Goal: Task Accomplishment & Management: Manage account settings

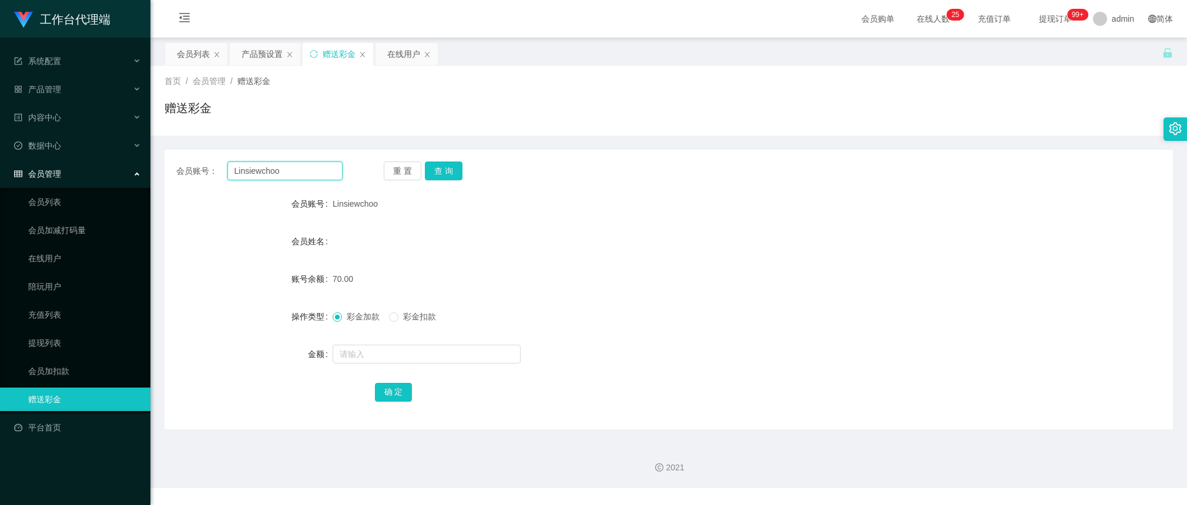
drag, startPoint x: 308, startPoint y: 169, endPoint x: 363, endPoint y: 166, distance: 54.1
click at [308, 169] on input "Linsiewchoo" at bounding box center [284, 171] width 115 height 19
paste input "earm1111"
type input "earm1111"
click at [454, 175] on button "查 询" at bounding box center [444, 171] width 38 height 19
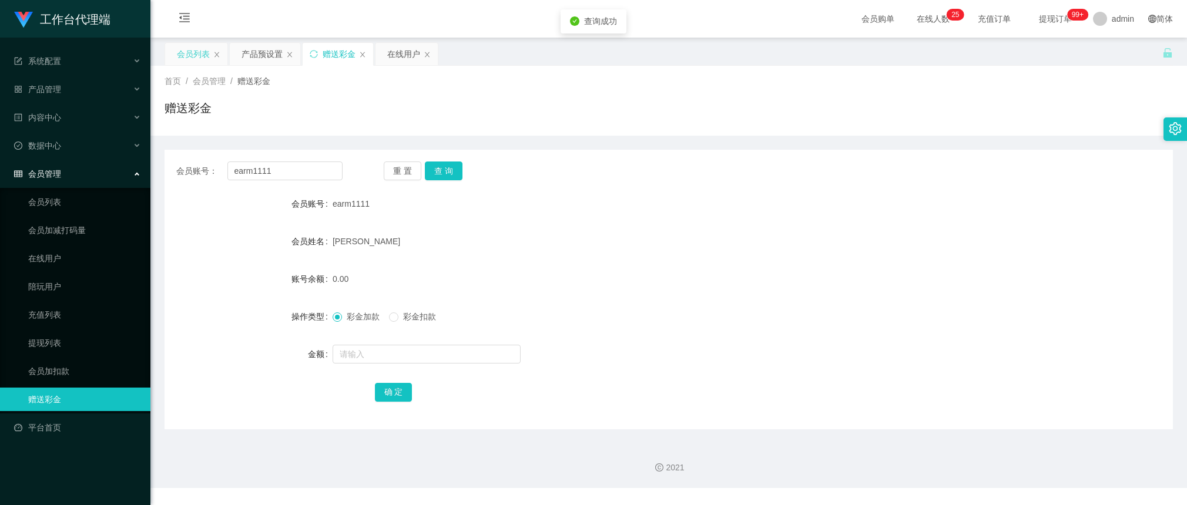
click at [202, 54] on div "会员列表" at bounding box center [193, 54] width 33 height 22
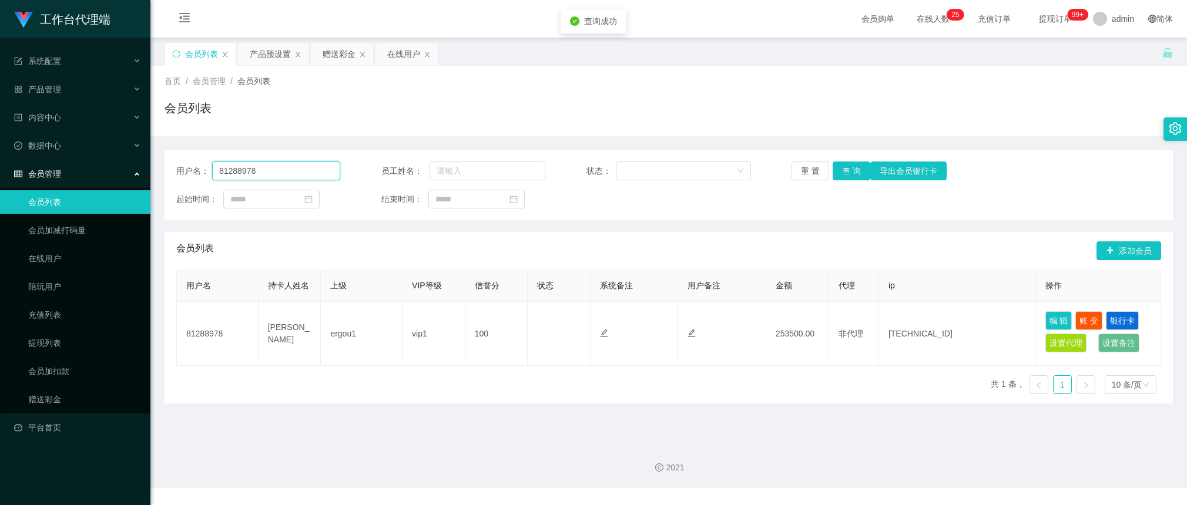
drag, startPoint x: 280, startPoint y: 179, endPoint x: 312, endPoint y: 175, distance: 32.1
click at [280, 179] on input "81288978" at bounding box center [276, 171] width 128 height 19
paste input "earm1111"
type input "earm1111"
click at [856, 173] on button "查 询" at bounding box center [852, 171] width 38 height 19
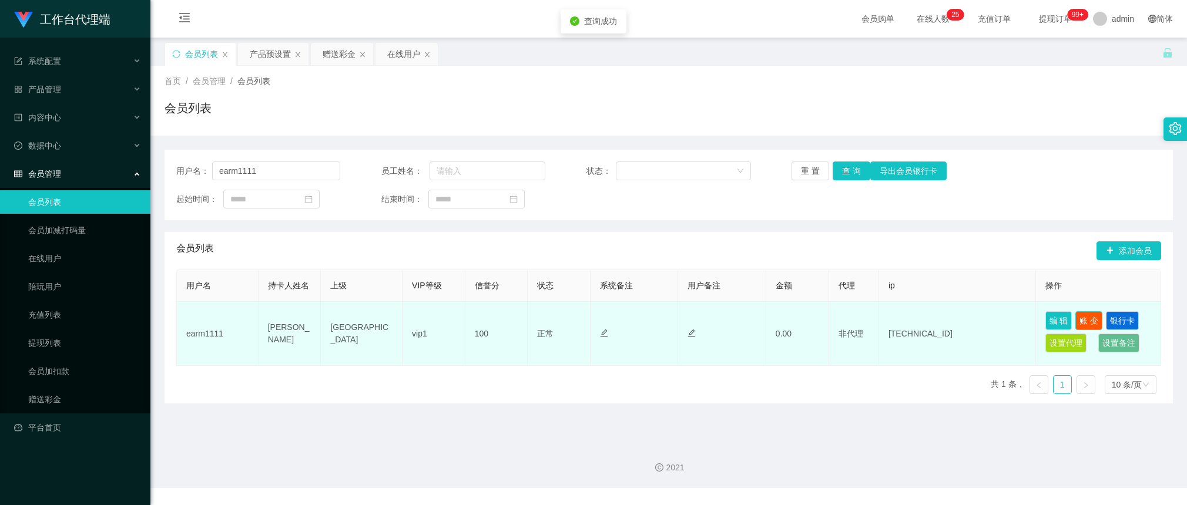
click at [1082, 316] on button "账 变" at bounding box center [1088, 320] width 27 height 19
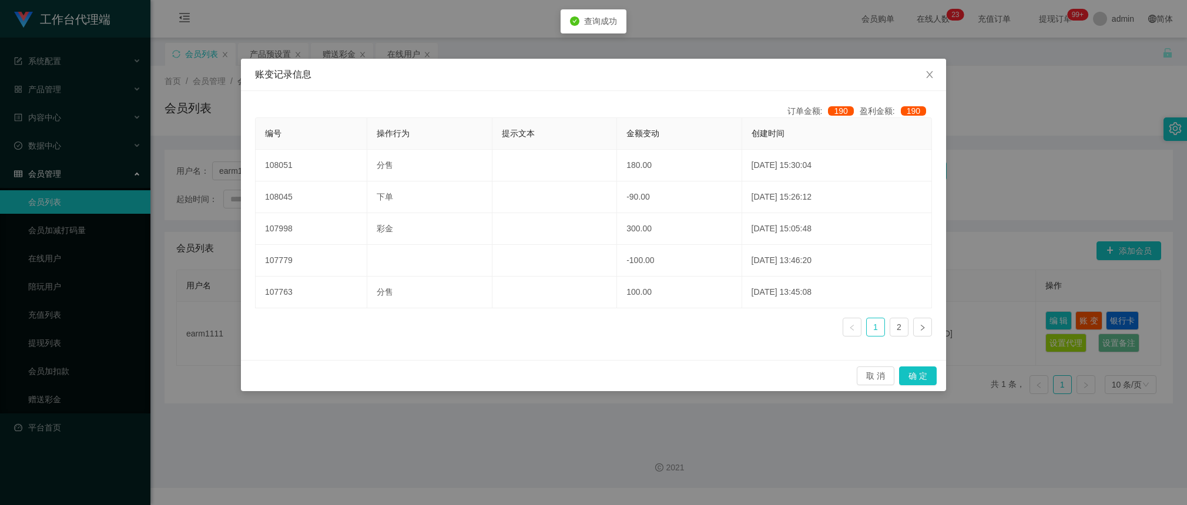
click at [1067, 218] on div "账变记录信息 订单金额: 190 盈利金额: 190 编号 操作行为 提示文本 金额变动 创建时间 108051 分售 180.00 [DATE] 15:30…" at bounding box center [593, 252] width 1187 height 505
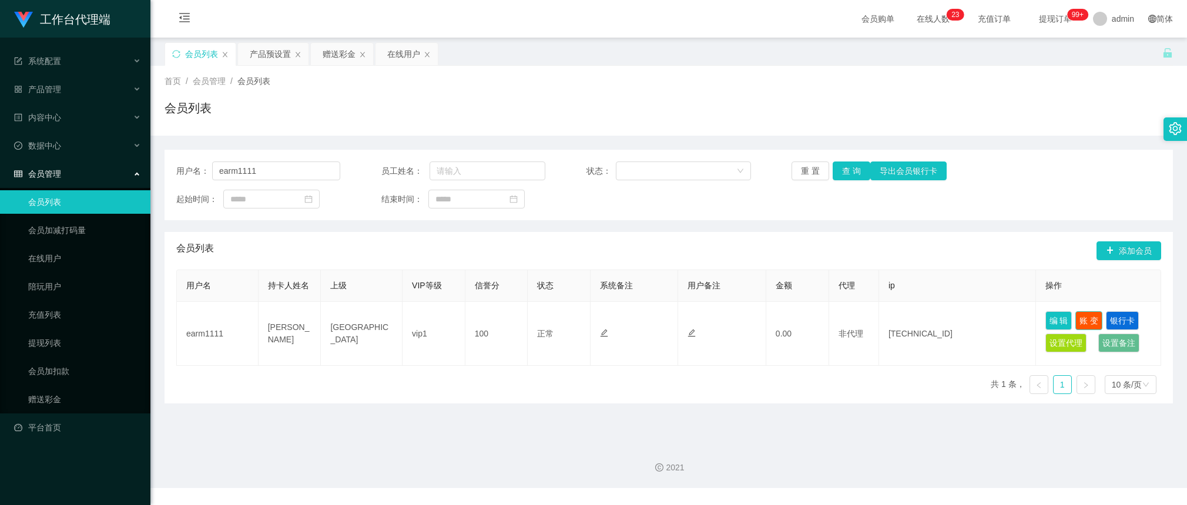
click at [1083, 318] on button "账 变" at bounding box center [1088, 320] width 27 height 19
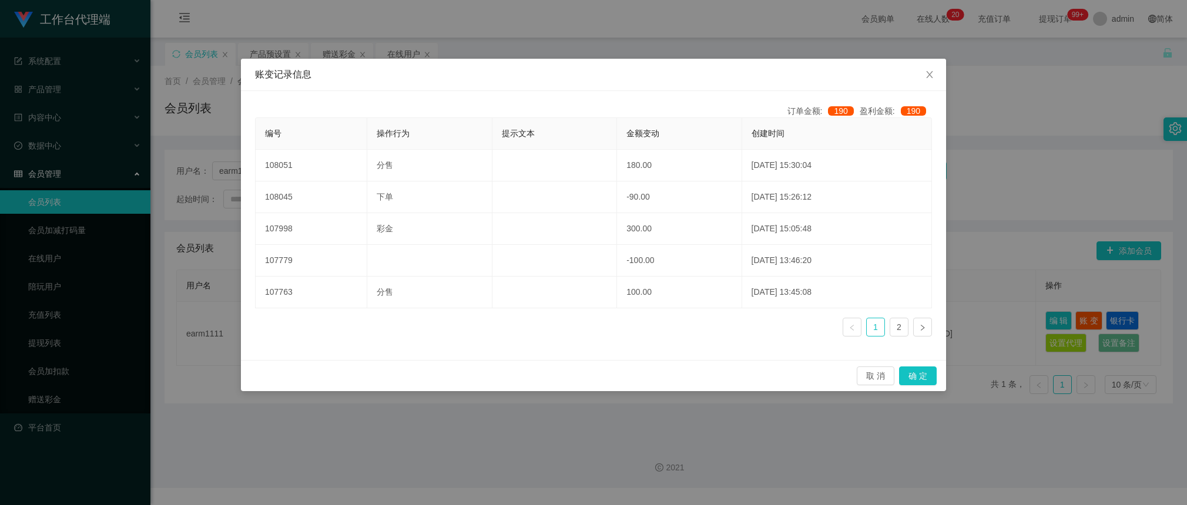
click at [1012, 59] on div "账变记录信息 订单金额: 190 盈利金额: 190 编号 操作行为 提示文本 金额变动 创建时间 108051 分售 180.00 [DATE] 15:30…" at bounding box center [593, 252] width 1187 height 505
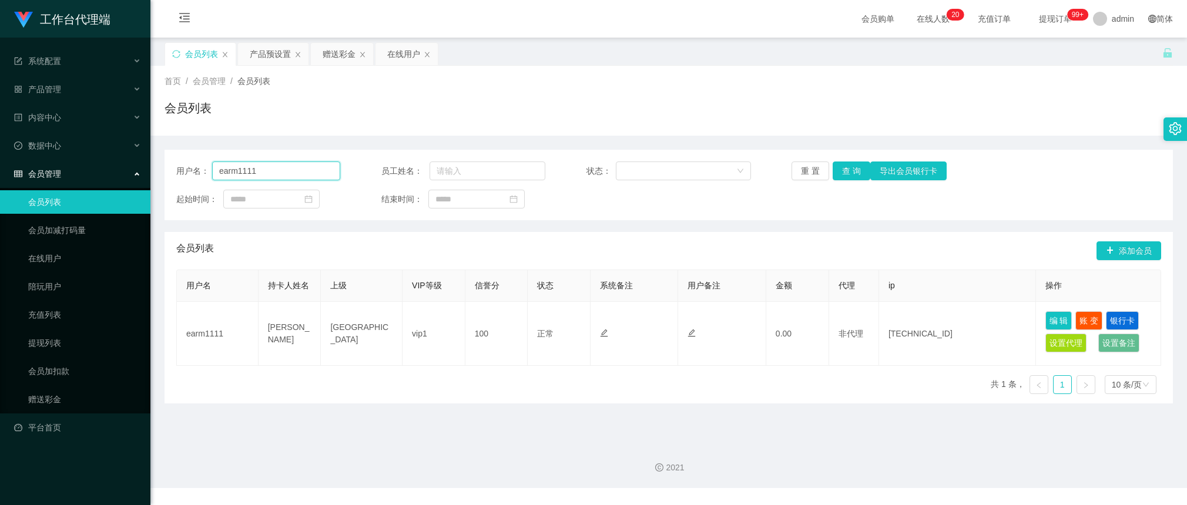
click at [269, 169] on input "earm1111" at bounding box center [276, 171] width 128 height 19
click at [845, 170] on button "查 询" at bounding box center [852, 171] width 38 height 19
click at [333, 46] on div "赠送彩金" at bounding box center [339, 54] width 33 height 22
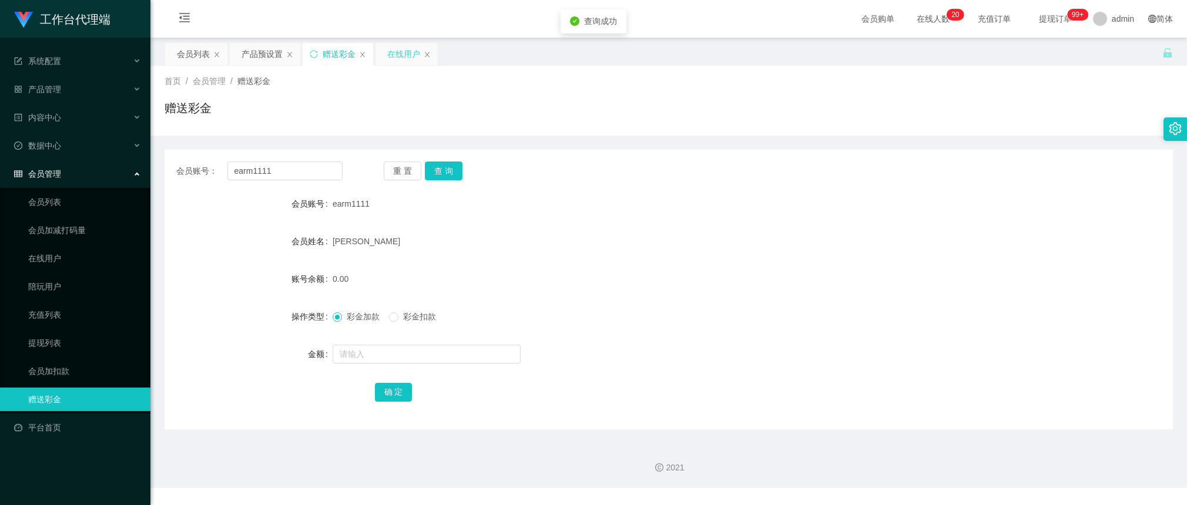
click at [380, 45] on div "在线用户" at bounding box center [406, 54] width 62 height 22
click at [388, 66] on div "首页 / 会员管理 / 赠送彩金 / 赠送彩金" at bounding box center [668, 101] width 1037 height 70
click at [394, 54] on div "在线用户" at bounding box center [403, 54] width 33 height 22
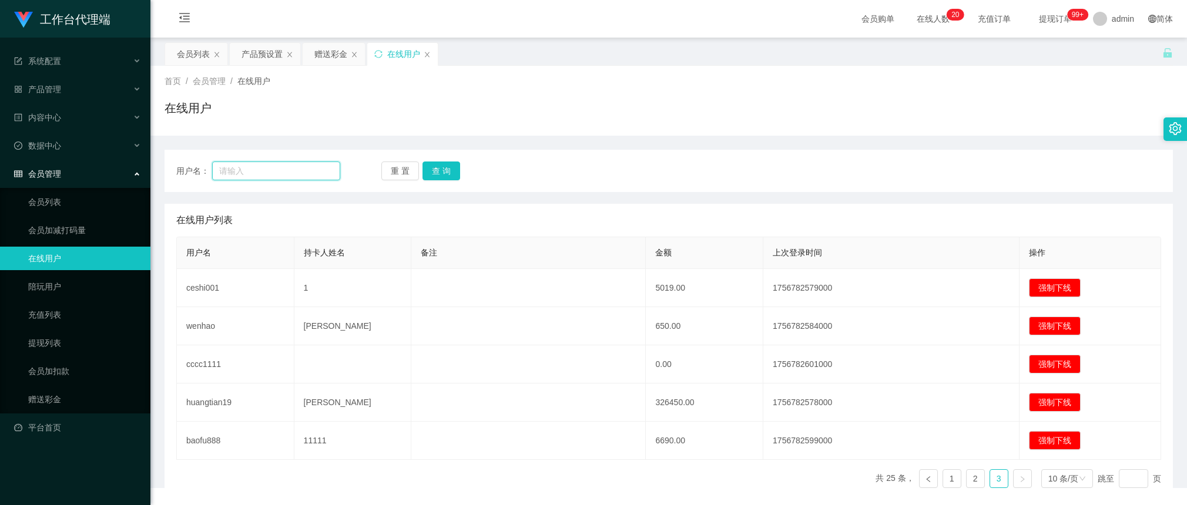
click at [289, 173] on input "text" at bounding box center [276, 171] width 128 height 19
paste input "earm1111"
type input "earm1111"
click at [436, 169] on button "查 询" at bounding box center [441, 171] width 38 height 19
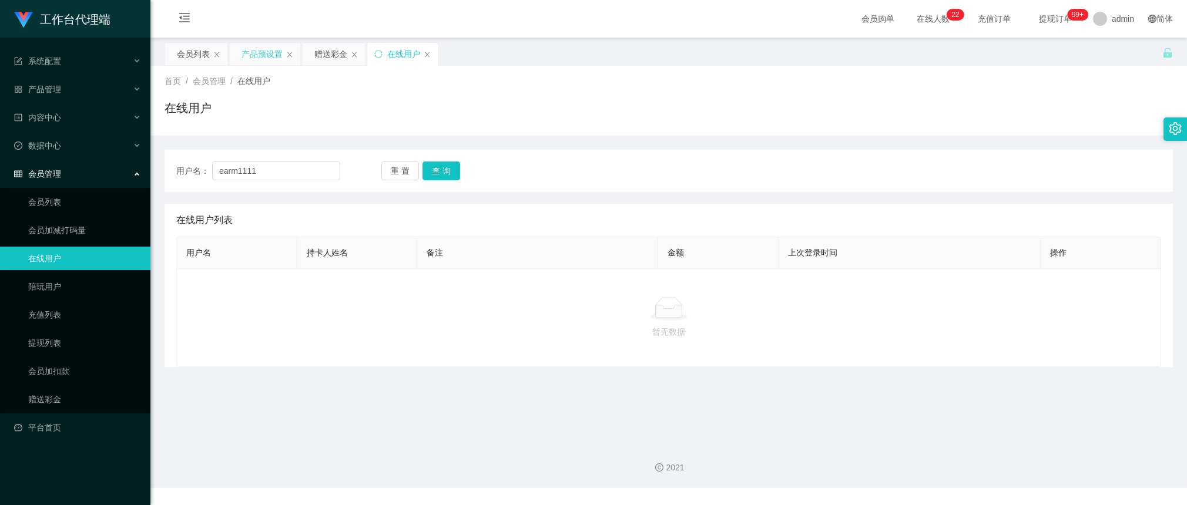
click at [262, 51] on div "产品预设置" at bounding box center [262, 54] width 41 height 22
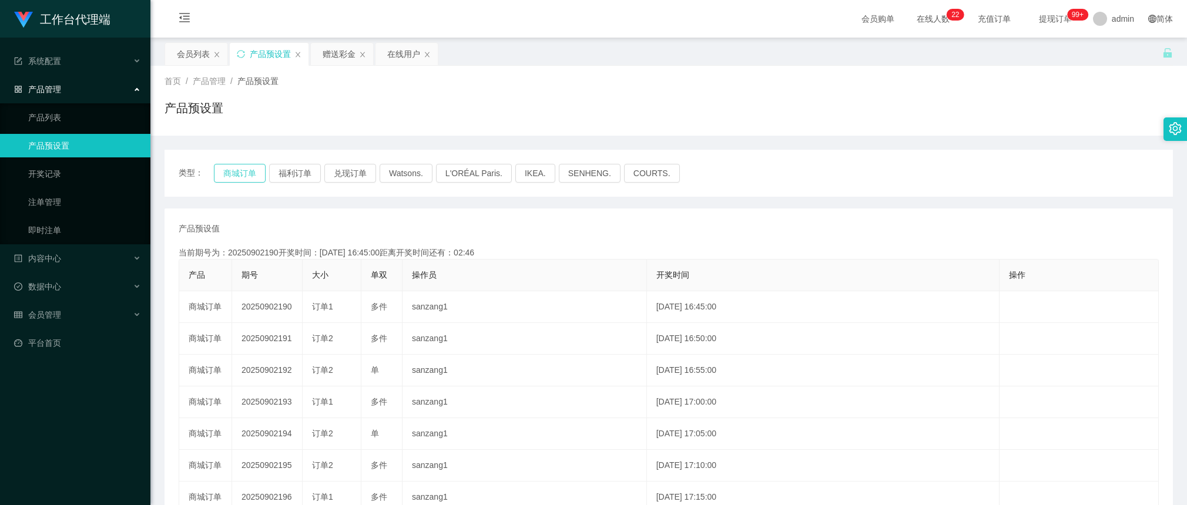
click at [236, 172] on button "商城订单" at bounding box center [240, 173] width 52 height 19
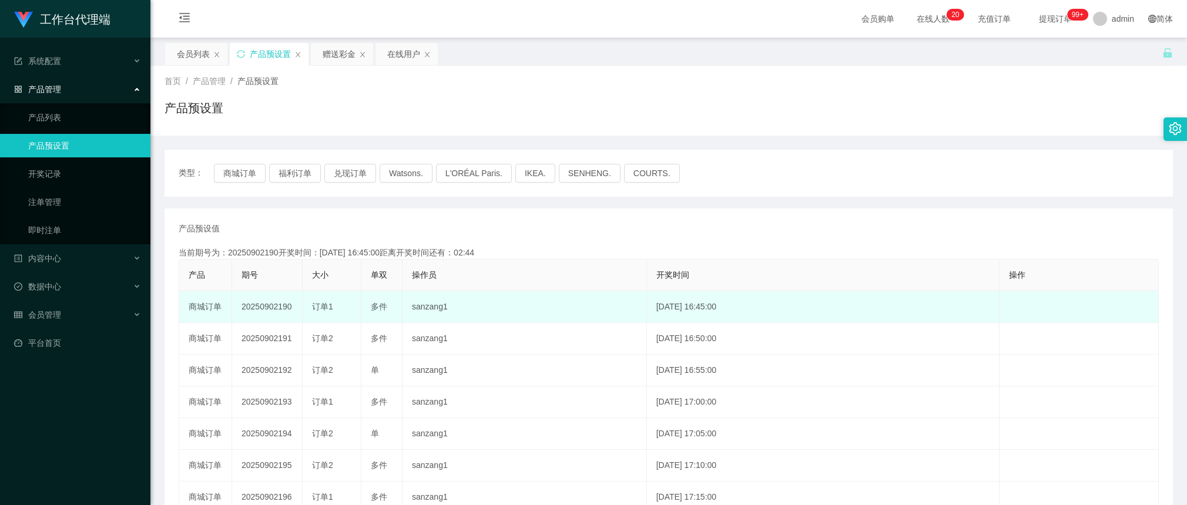
click at [279, 307] on td "20250902190" at bounding box center [267, 307] width 71 height 32
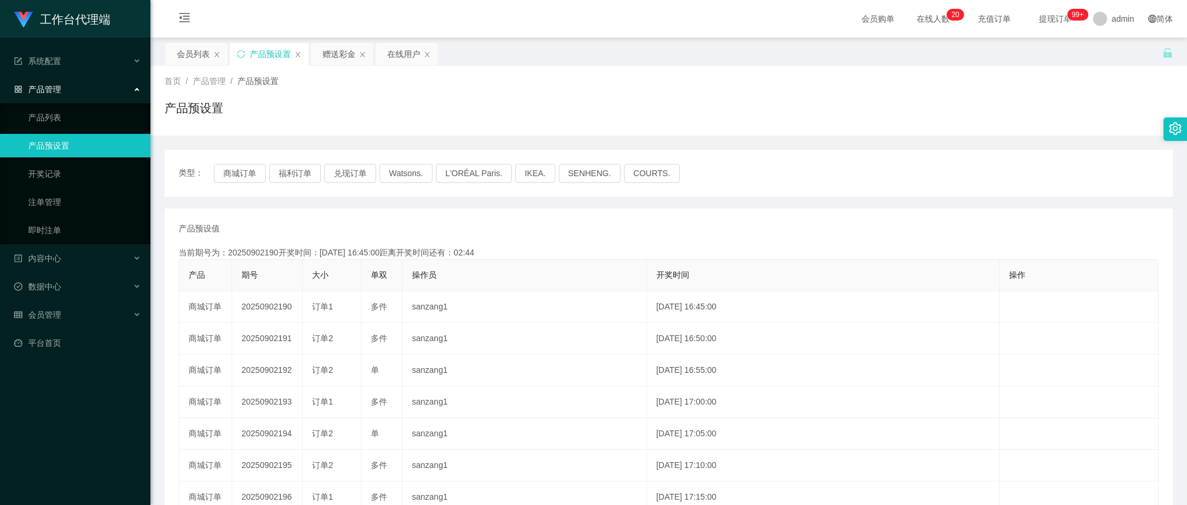
copy td "20250902190"
click at [344, 56] on div "赠送彩金" at bounding box center [339, 54] width 33 height 22
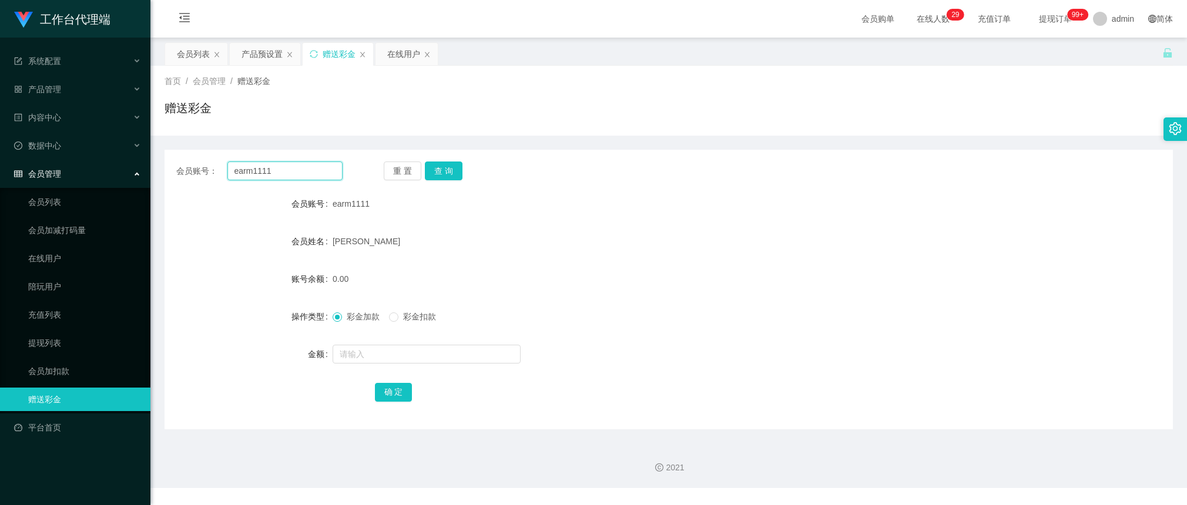
click at [310, 171] on input "earm1111" at bounding box center [284, 171] width 115 height 19
paste input "81006197"
type input "81006197"
click at [437, 171] on button "查 询" at bounding box center [444, 171] width 38 height 19
drag, startPoint x: 438, startPoint y: 171, endPoint x: 465, endPoint y: 139, distance: 42.5
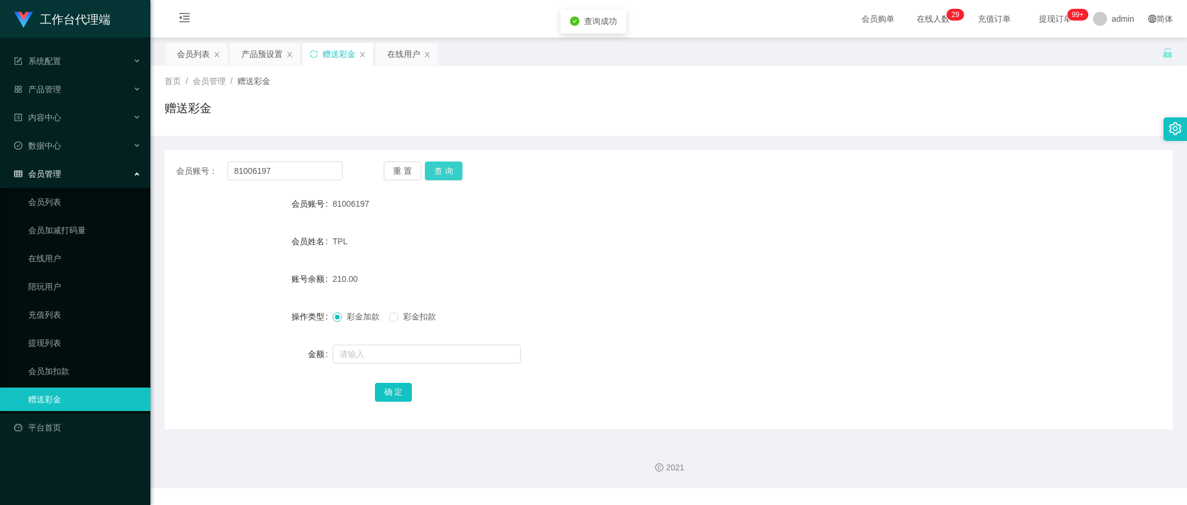
click at [438, 171] on button "查 询" at bounding box center [444, 171] width 38 height 19
click at [248, 48] on div "产品预设置" at bounding box center [262, 54] width 41 height 22
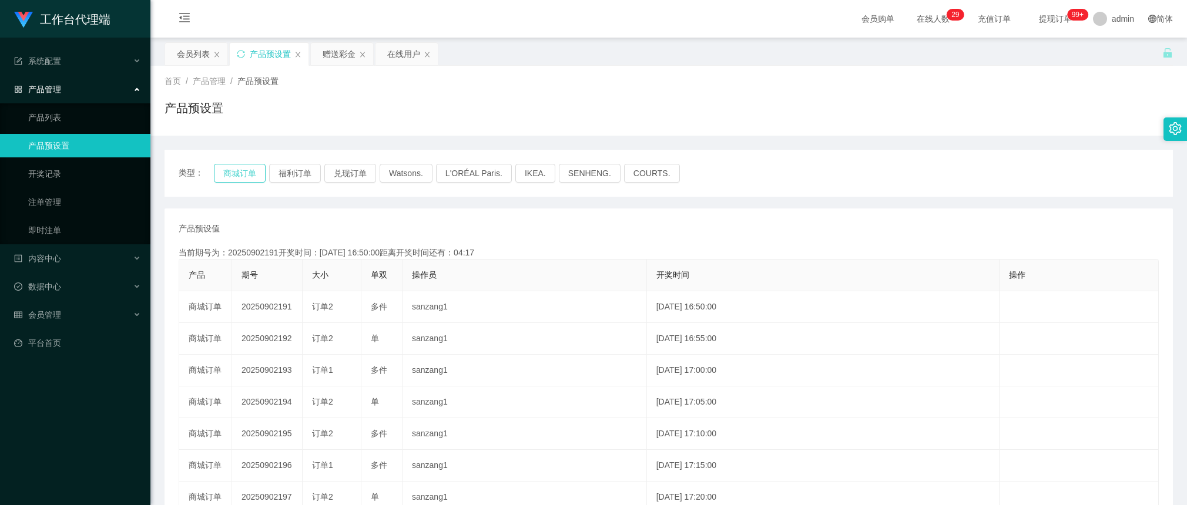
click at [254, 166] on button "商城订单" at bounding box center [240, 173] width 52 height 19
click at [353, 48] on div "赠送彩金" at bounding box center [339, 54] width 33 height 22
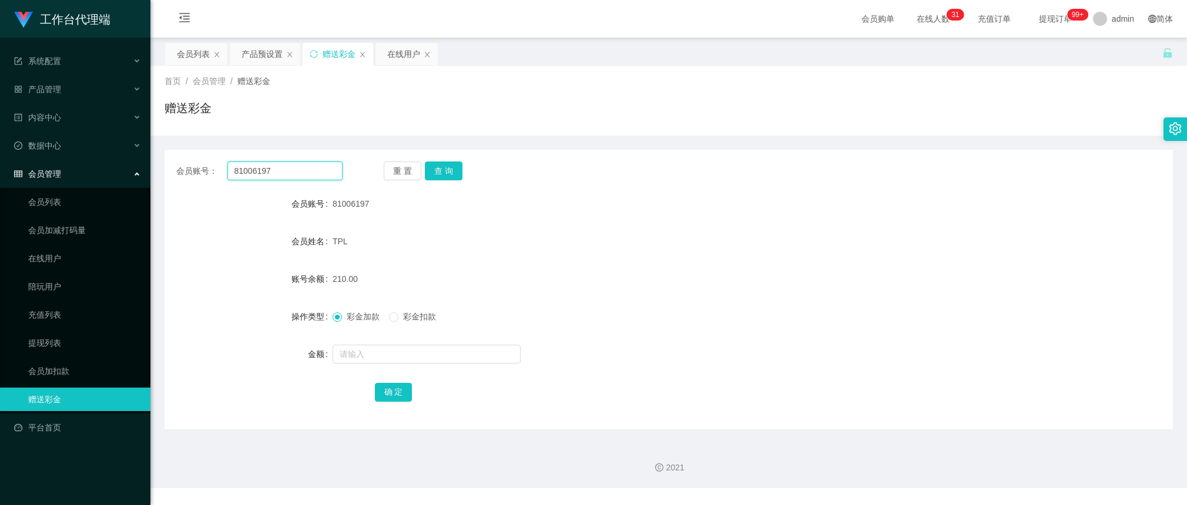
click at [318, 171] on input "81006197" at bounding box center [284, 171] width 115 height 19
click at [454, 170] on button "查 询" at bounding box center [444, 171] width 38 height 19
click at [406, 356] on input "text" at bounding box center [427, 354] width 188 height 19
type input "180"
click at [397, 388] on button "确 定" at bounding box center [394, 392] width 38 height 19
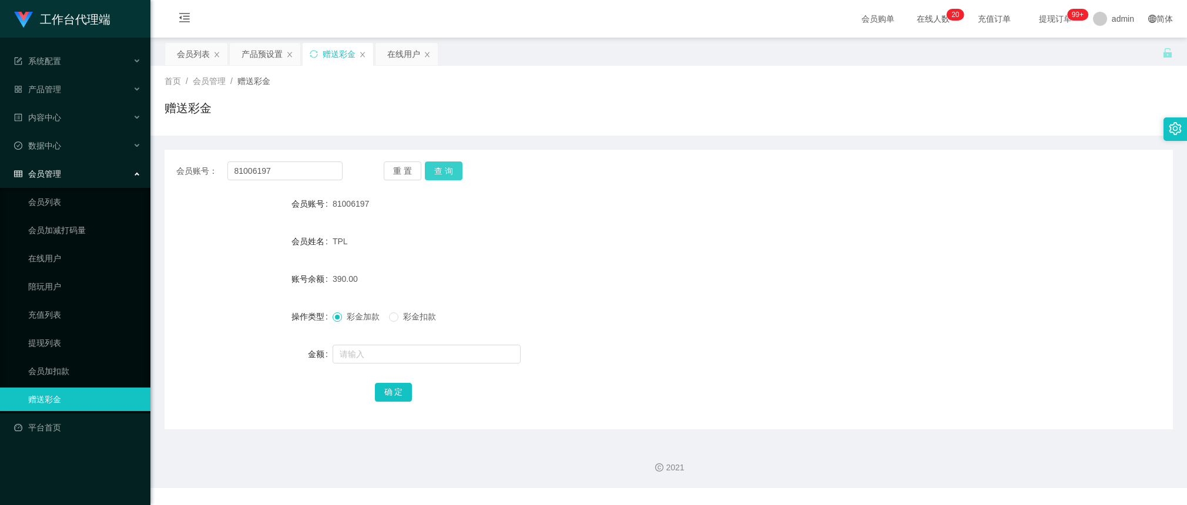
click at [452, 167] on button "查 询" at bounding box center [444, 171] width 38 height 19
click at [304, 165] on input "81006197" at bounding box center [284, 171] width 115 height 19
drag, startPoint x: 453, startPoint y: 174, endPoint x: 497, endPoint y: 182, distance: 44.8
click at [453, 174] on button "查 询" at bounding box center [444, 171] width 38 height 19
click at [451, 165] on button "查 询" at bounding box center [444, 171] width 38 height 19
